Goal: Register for event/course

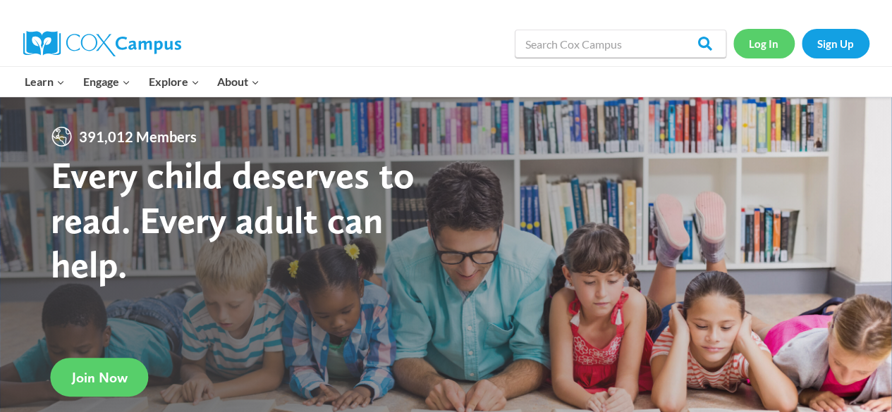
click at [764, 36] on link "Log In" at bounding box center [763, 43] width 61 height 29
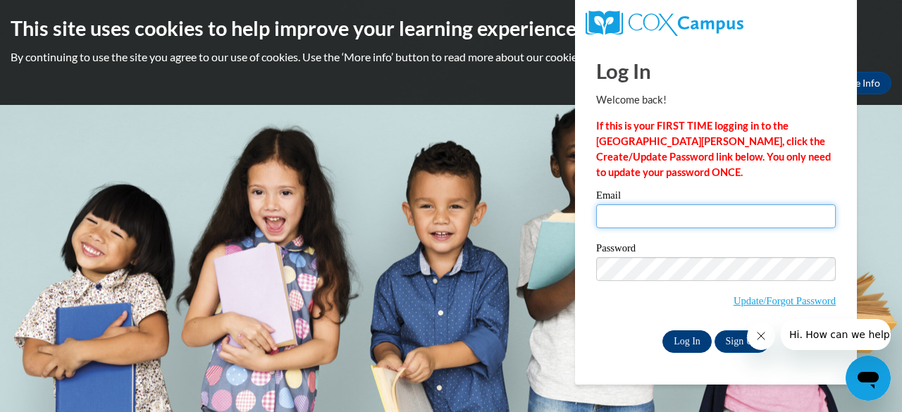
type input "janae.johnson659@gmail.com"
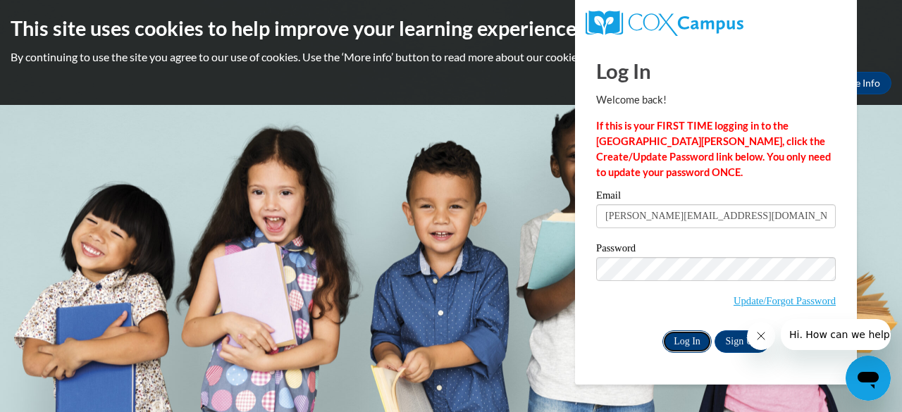
click at [704, 342] on input "Log In" at bounding box center [687, 342] width 49 height 23
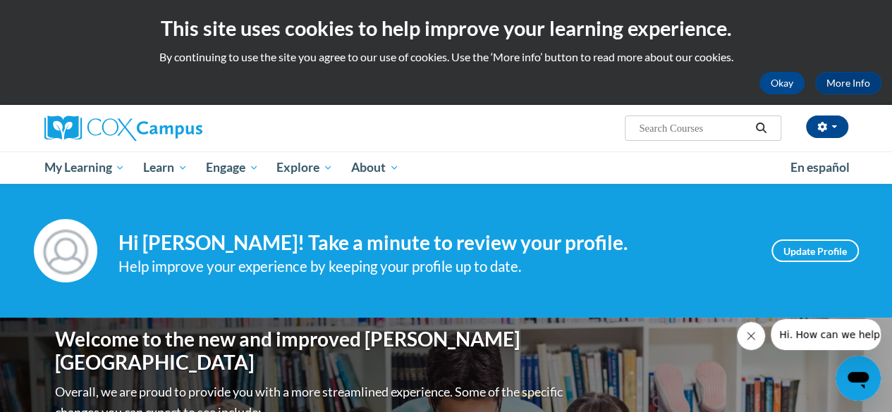
drag, startPoint x: 901, startPoint y: 42, endPoint x: 840, endPoint y: 25, distance: 62.9
click at [840, 25] on html "This site uses cookies to help improve your learning experience. By continuing …" at bounding box center [446, 206] width 892 height 412
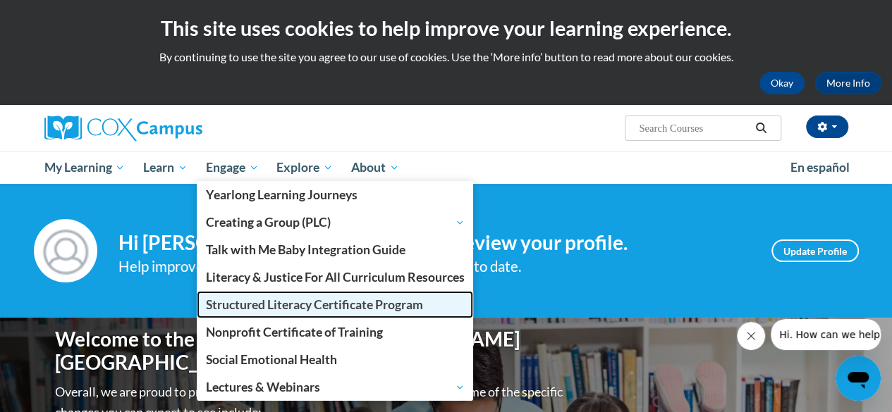
click at [275, 314] on link "Structured Literacy Certificate Program" at bounding box center [335, 304] width 277 height 27
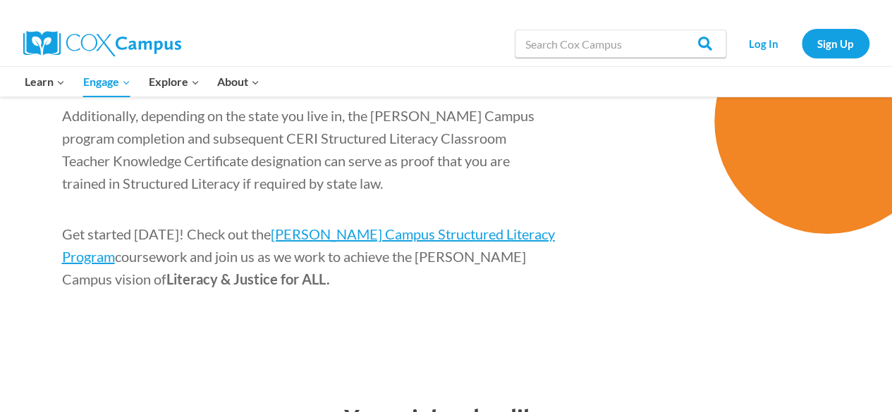
scroll to position [2329, 0]
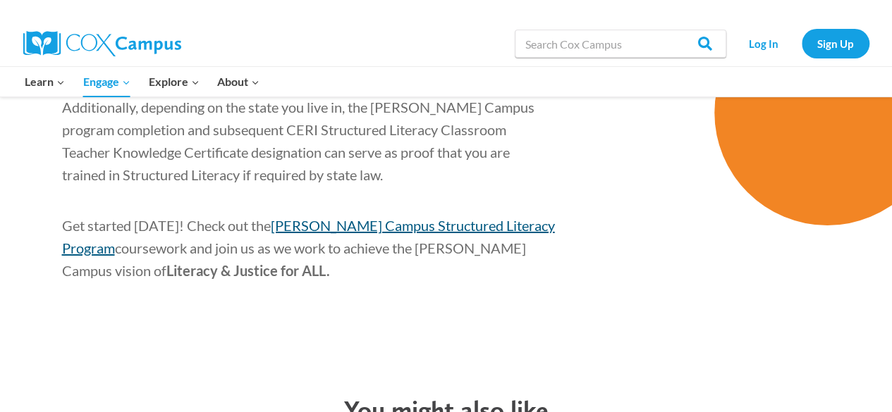
click at [504, 217] on span "Cox Campus Structured Literacy Program" at bounding box center [308, 236] width 493 height 39
click at [424, 1] on div at bounding box center [234, 10] width 423 height 21
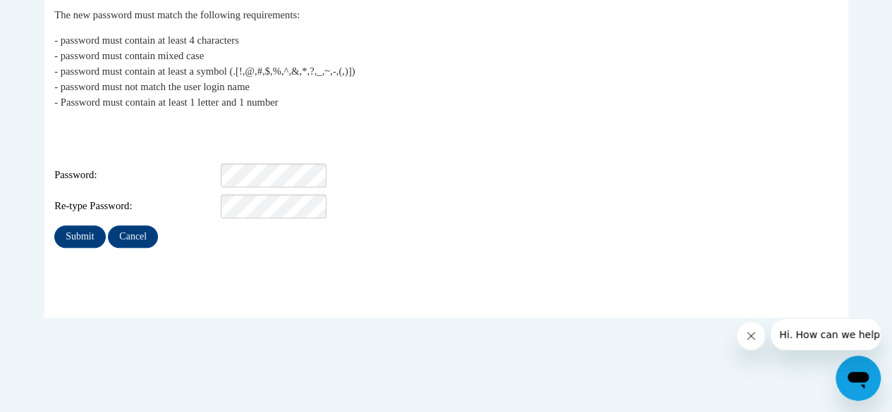
scroll to position [301, 0]
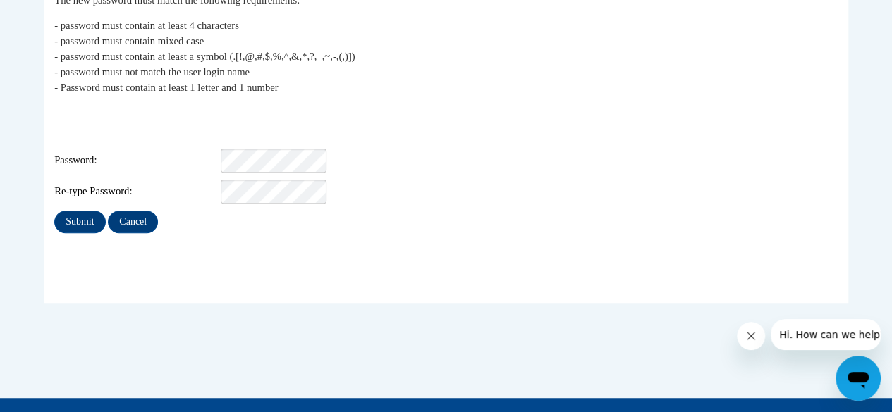
click at [243, 153] on div "Login: janae.johnson659@gmail.com Password: Re-type Password:" at bounding box center [445, 155] width 783 height 98
click at [54, 211] on input "Submit" at bounding box center [79, 222] width 51 height 23
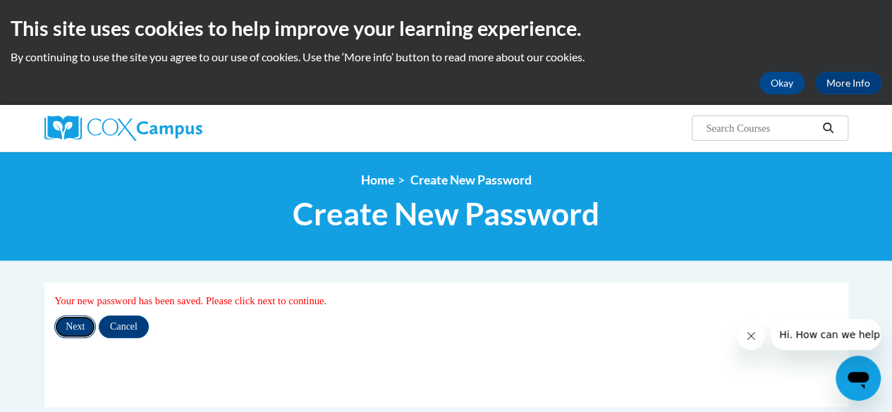
click at [89, 331] on input "Next" at bounding box center [75, 327] width 42 height 23
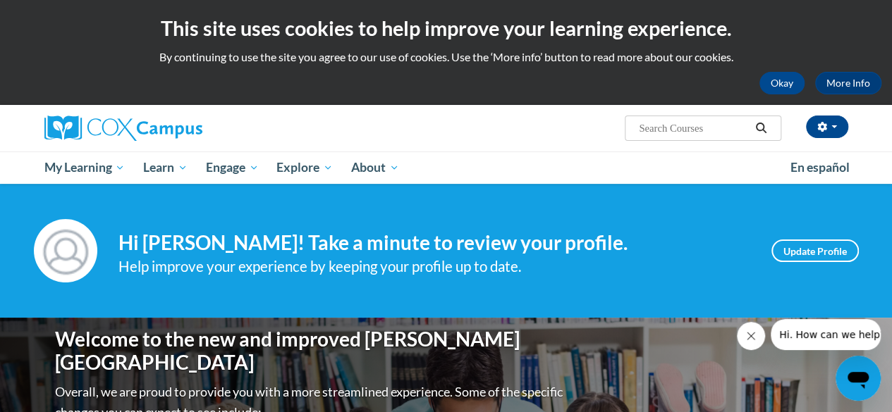
scroll to position [3, 0]
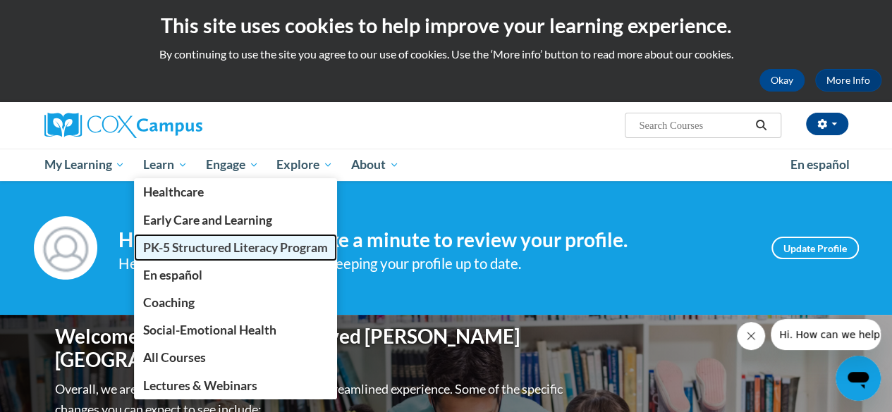
click at [195, 243] on span "PK-5 Structured Literacy Program" at bounding box center [235, 247] width 185 height 15
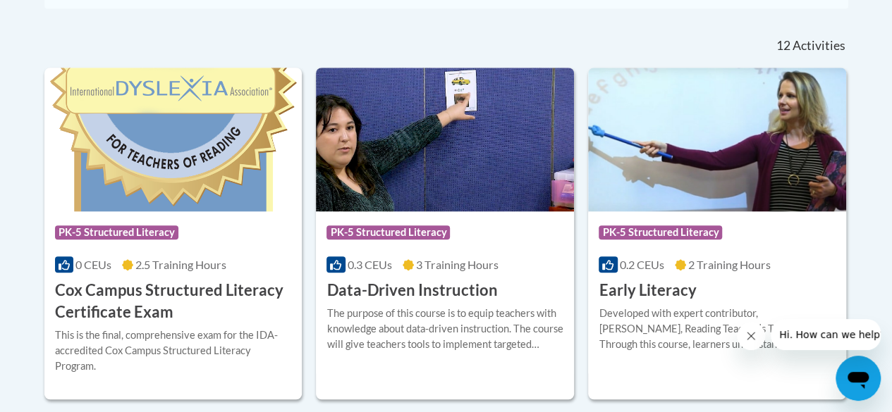
scroll to position [589, 0]
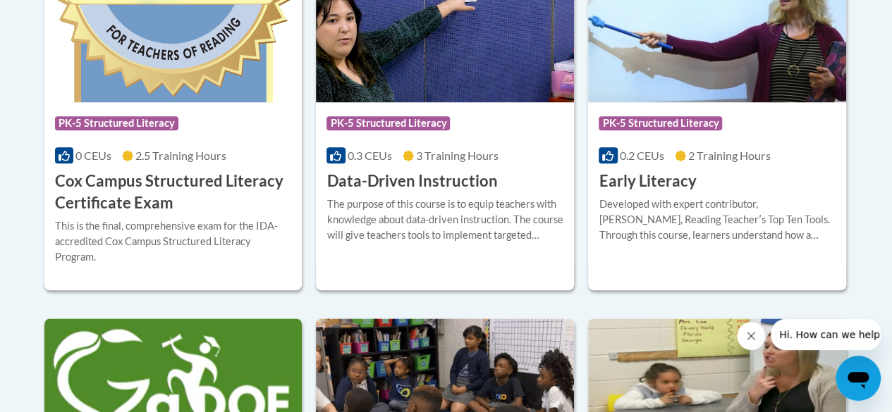
drag, startPoint x: 902, startPoint y: 68, endPoint x: 902, endPoint y: 246, distance: 178.4
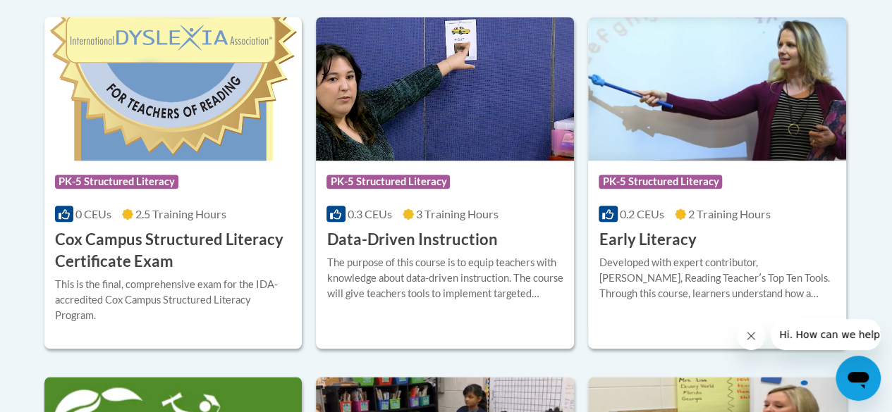
scroll to position [630, 0]
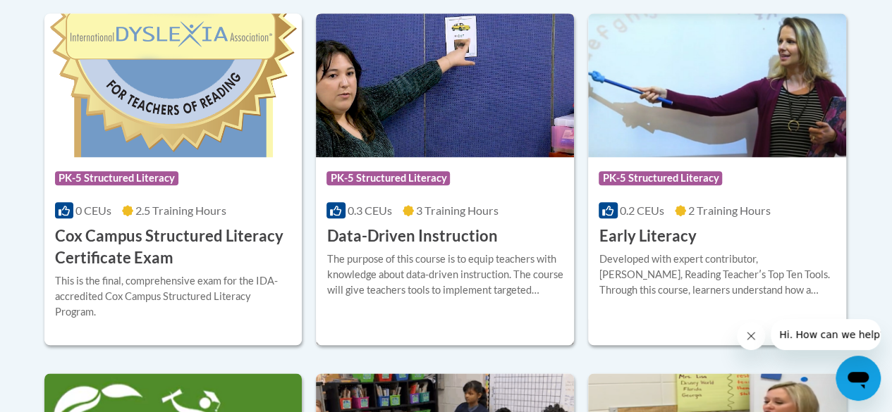
click at [442, 284] on div "The purpose of this course is to equip teachers with knowledge about data-drive…" at bounding box center [444, 275] width 237 height 47
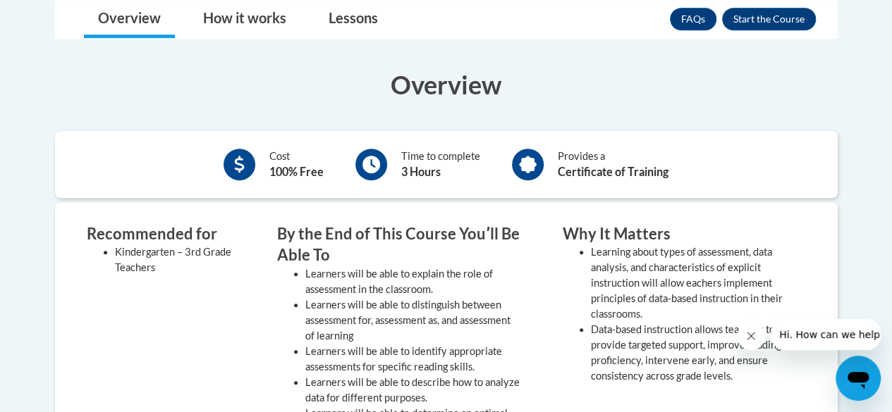
scroll to position [374, 0]
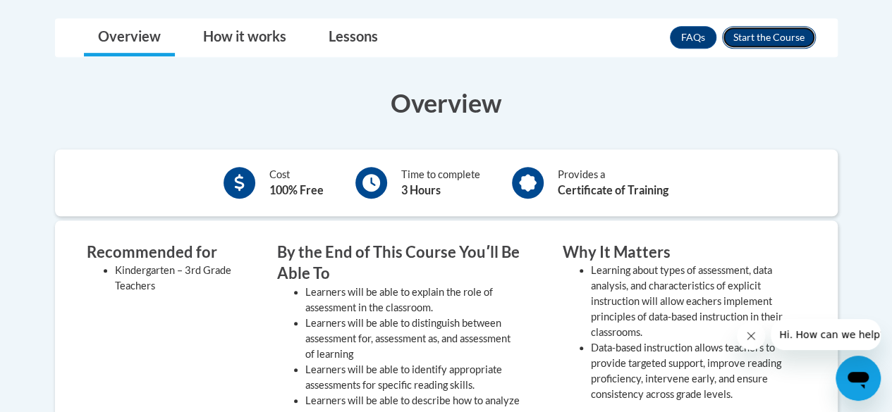
click at [773, 39] on button "Enroll" at bounding box center [769, 37] width 94 height 23
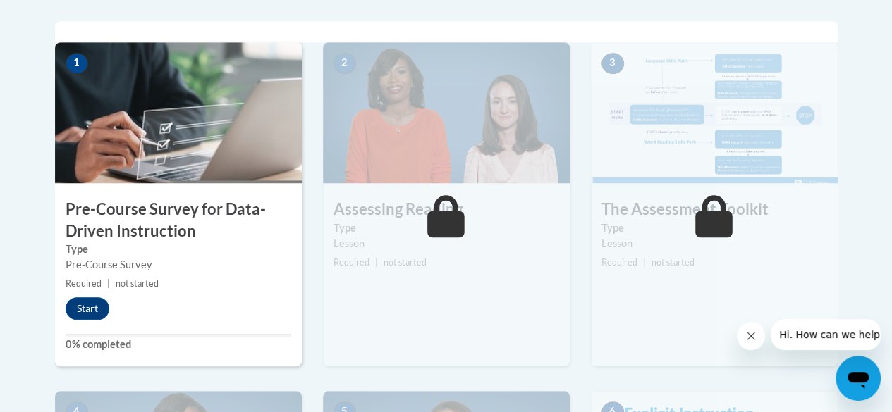
drag, startPoint x: 892, startPoint y: 40, endPoint x: 902, endPoint y: 142, distance: 101.9
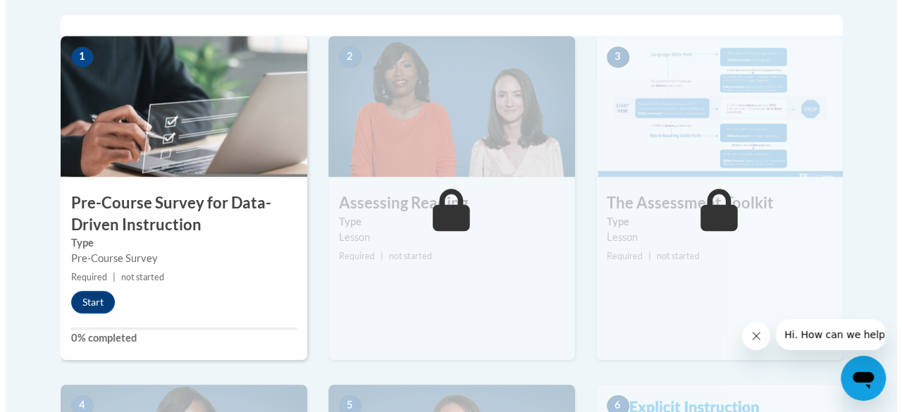
scroll to position [484, 0]
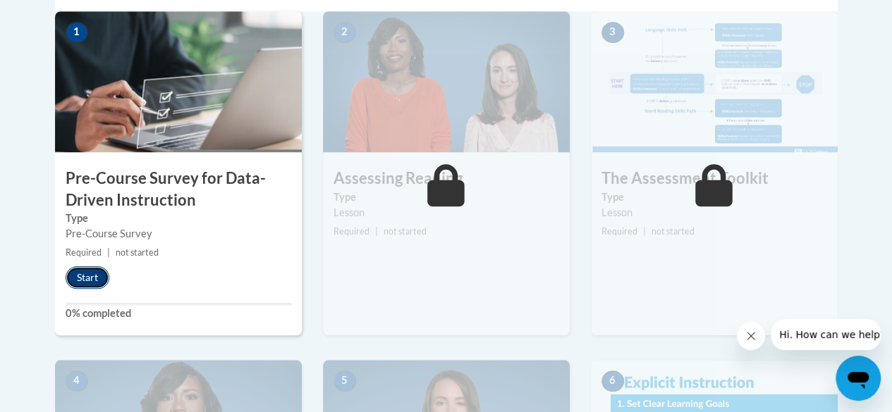
click at [86, 270] on button "Start" at bounding box center [88, 277] width 44 height 23
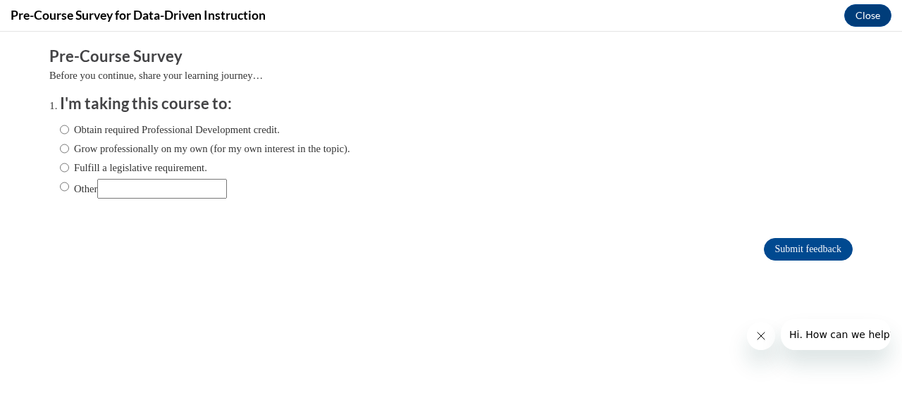
scroll to position [0, 0]
click at [195, 135] on label "Obtain required Professional Development credit." at bounding box center [170, 130] width 220 height 16
click at [69, 135] on input "Obtain required Professional Development credit." at bounding box center [64, 130] width 9 height 16
radio input "true"
click at [770, 237] on form "Pre-Course Survey Before you continue, share your learning journey… I'm taking …" at bounding box center [451, 161] width 804 height 230
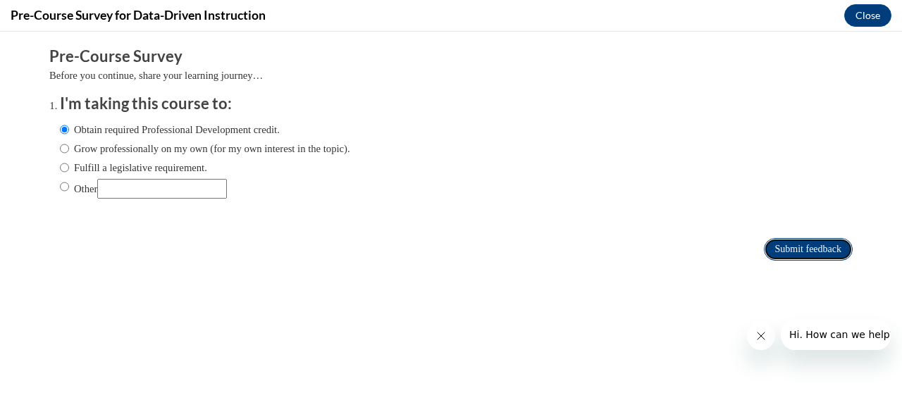
click at [767, 259] on input "Submit feedback" at bounding box center [808, 249] width 89 height 23
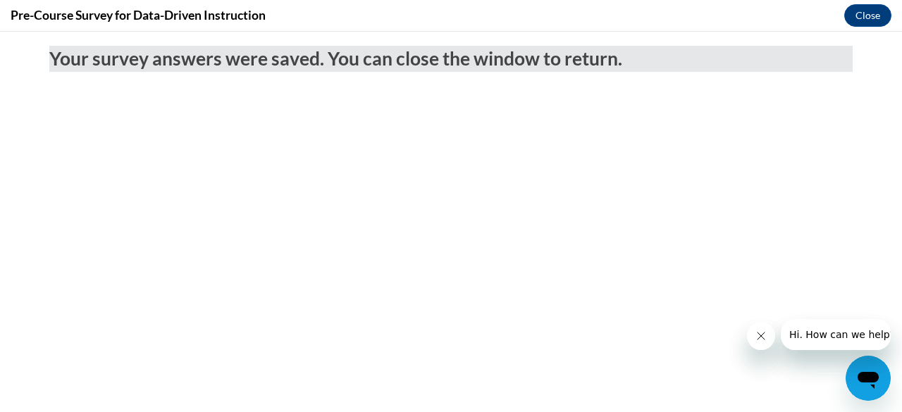
click at [762, 340] on icon "Close message from company" at bounding box center [760, 336] width 11 height 11
click at [761, 337] on div at bounding box center [819, 334] width 144 height 31
click at [864, 11] on button "Close" at bounding box center [868, 15] width 47 height 23
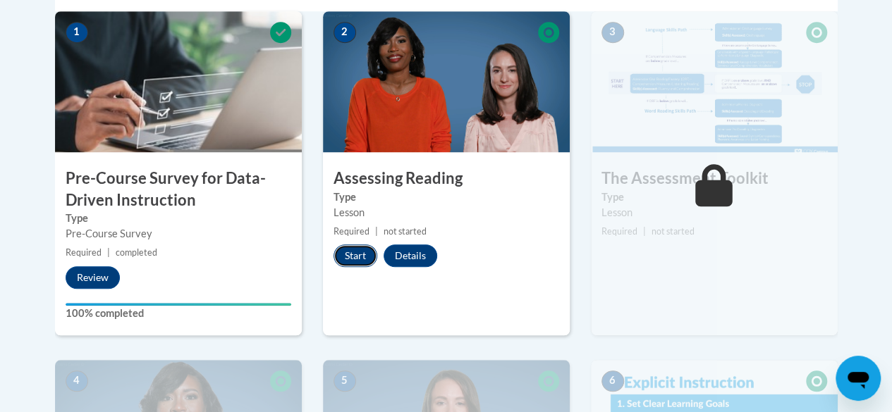
click at [361, 249] on button "Start" at bounding box center [355, 256] width 44 height 23
